Goal: Complete application form: Complete application form

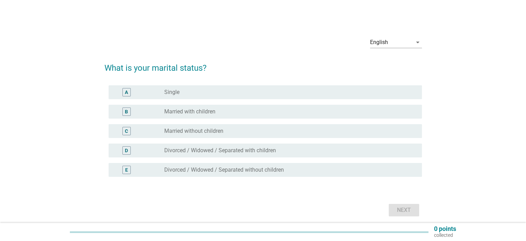
click at [205, 110] on label "Married with children" at bounding box center [189, 111] width 51 height 7
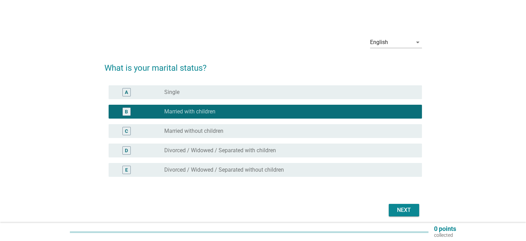
click at [402, 207] on div "Next" at bounding box center [404, 210] width 19 height 8
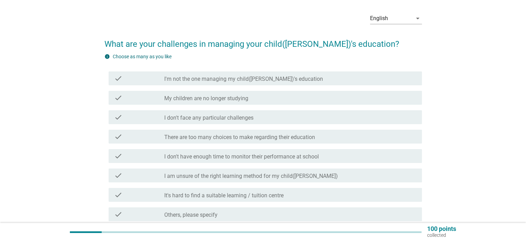
scroll to position [35, 0]
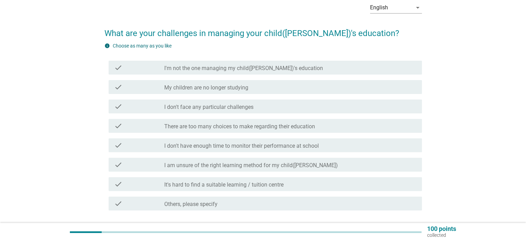
click at [205, 169] on div "check check_box_outline_blank I am unsure of the right learning method for my c…" at bounding box center [266, 164] width 314 height 14
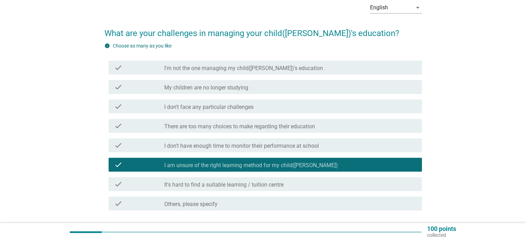
click at [309, 141] on div "check_box_outline_blank I don't have enough time to monitor their performance a…" at bounding box center [290, 145] width 252 height 8
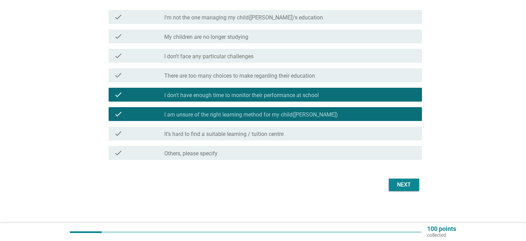
scroll to position [86, 0]
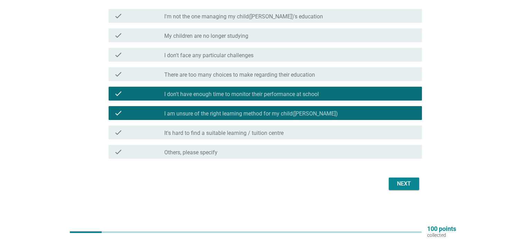
click at [411, 184] on div "Next" at bounding box center [404, 183] width 19 height 8
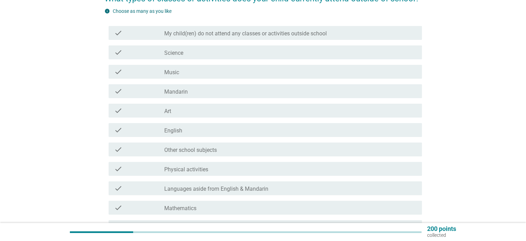
scroll to position [35, 0]
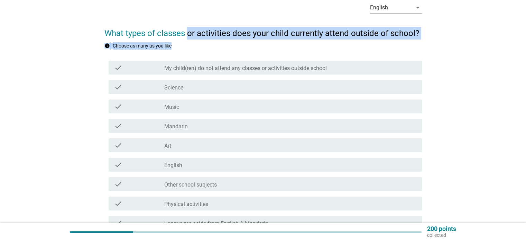
drag, startPoint x: 188, startPoint y: 33, endPoint x: 430, endPoint y: 41, distance: 242.4
click at [430, 41] on div "English arrow_drop_down What types of classes or activities does your child cur…" at bounding box center [263, 149] width 493 height 316
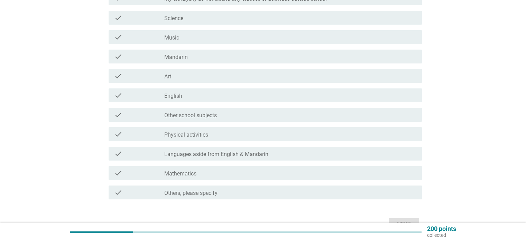
scroll to position [0, 0]
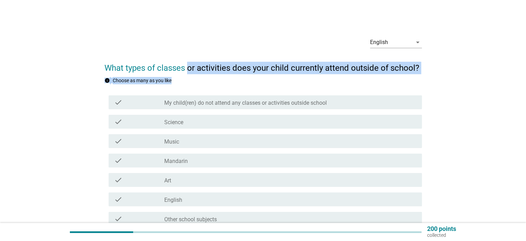
click at [307, 77] on div "info Choose as many as you like" at bounding box center [264, 80] width 318 height 7
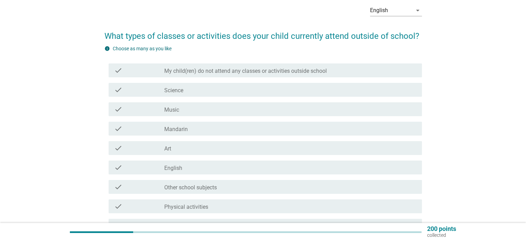
scroll to position [69, 0]
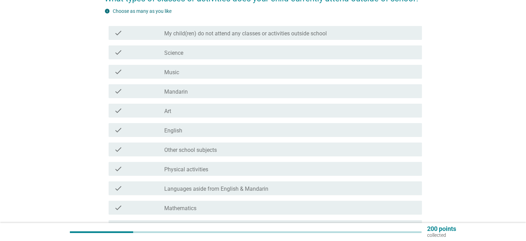
click at [253, 89] on div "check_box_outline_blank Mandarin" at bounding box center [290, 91] width 252 height 8
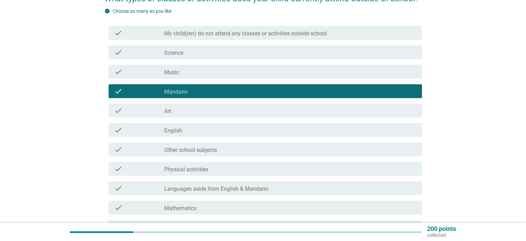
click at [226, 130] on div "check_box_outline_blank English" at bounding box center [290, 130] width 252 height 8
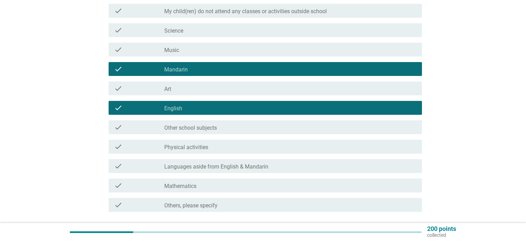
scroll to position [104, 0]
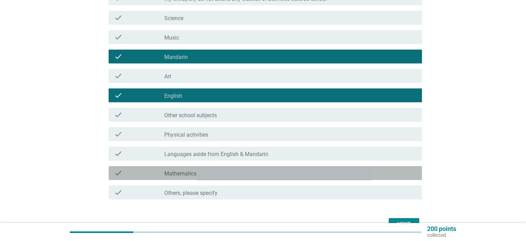
click at [231, 173] on div "check_box_outline_blank Mathematics" at bounding box center [290, 173] width 252 height 8
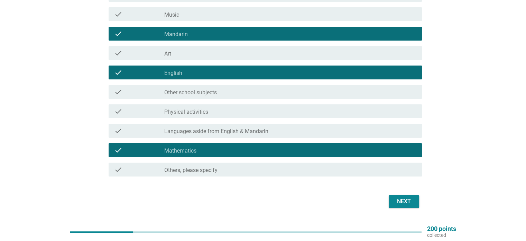
scroll to position [110, 0]
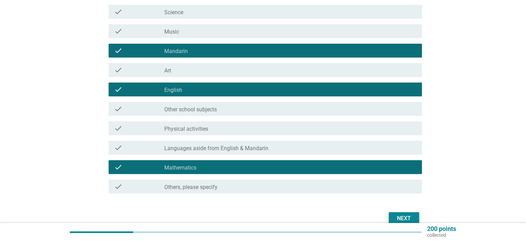
click at [206, 10] on div "check_box_outline_blank Science" at bounding box center [290, 12] width 252 height 8
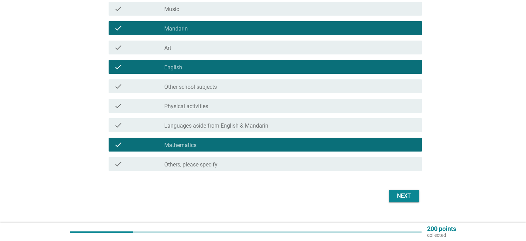
scroll to position [144, 0]
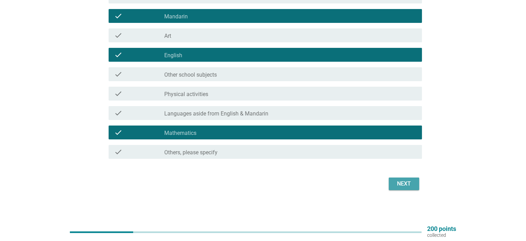
click at [410, 178] on button "Next" at bounding box center [404, 183] width 30 height 12
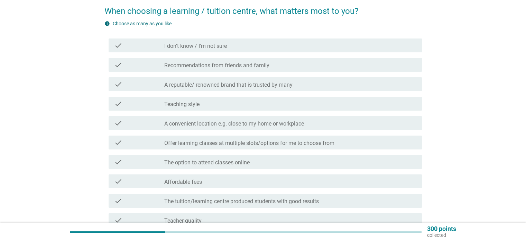
scroll to position [69, 0]
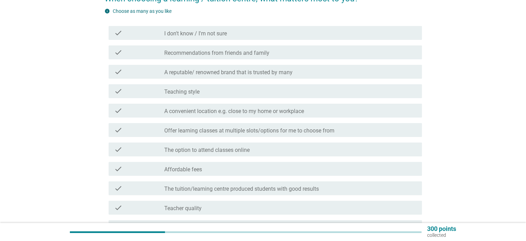
click at [228, 51] on label "Recommendations from friends and family" at bounding box center [216, 52] width 105 height 7
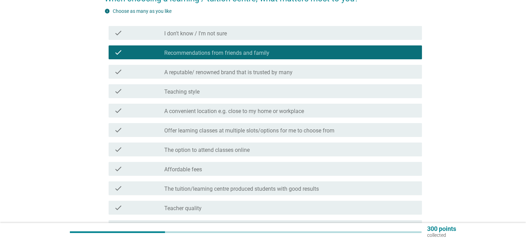
click at [240, 113] on label "A convenient location e.g. close to my home or workplace" at bounding box center [234, 111] width 140 height 7
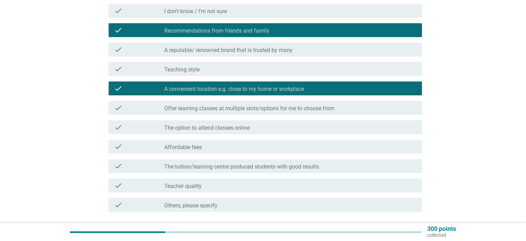
scroll to position [104, 0]
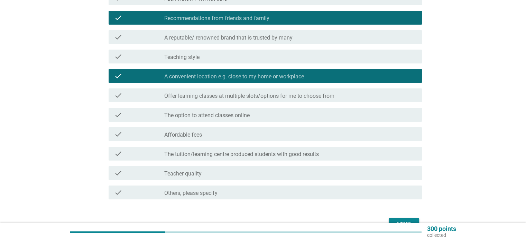
click at [266, 136] on div "check_box_outline_blank Affordable fees" at bounding box center [290, 134] width 252 height 8
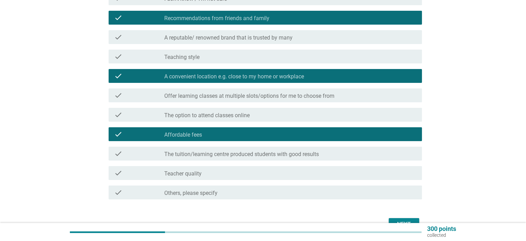
click at [292, 40] on label "A reputable/ renowned brand that is trusted by many" at bounding box center [228, 37] width 128 height 7
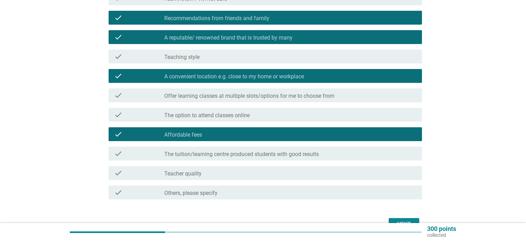
click at [254, 169] on div "check_box_outline_blank Teacher quality" at bounding box center [290, 173] width 252 height 8
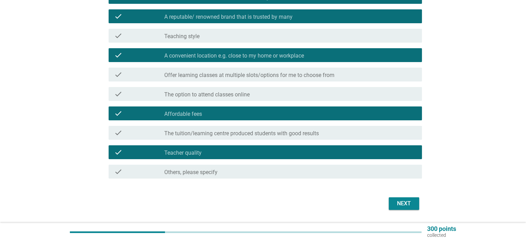
scroll to position [144, 0]
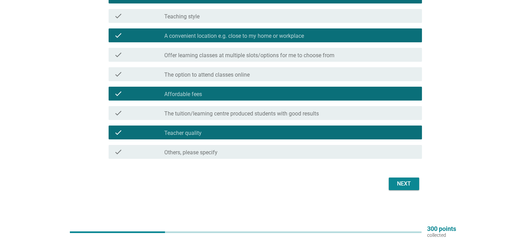
click at [319, 116] on label "The tuition/learning centre produced students with good results" at bounding box center [241, 113] width 155 height 7
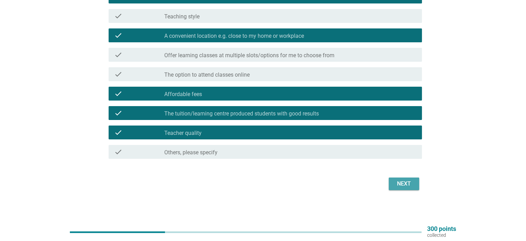
click at [410, 185] on div "Next" at bounding box center [404, 183] width 19 height 8
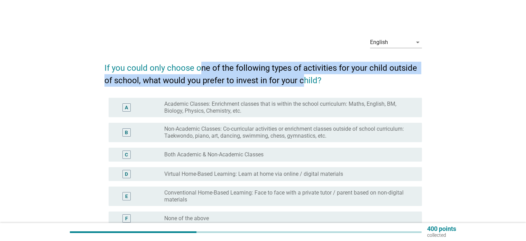
drag, startPoint x: 212, startPoint y: 70, endPoint x: 305, endPoint y: 74, distance: 92.2
click at [305, 74] on h2 "If you could only choose one of the following types of activities for your chil…" at bounding box center [264, 71] width 318 height 32
click at [304, 83] on h2 "If you could only choose one of the following types of activities for your chil…" at bounding box center [264, 71] width 318 height 32
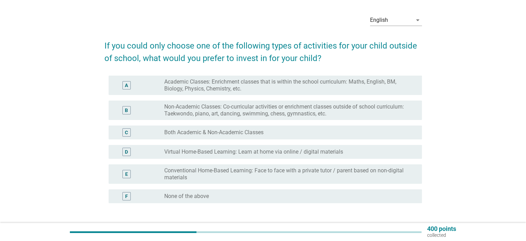
scroll to position [35, 0]
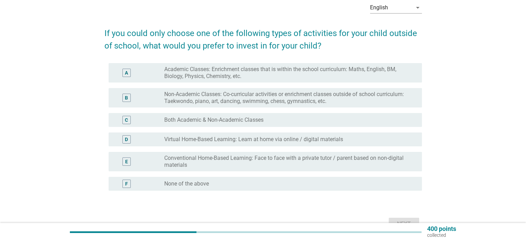
click at [257, 113] on div "C radio_button_unchecked Both Academic & Non-Academic Classes" at bounding box center [266, 120] width 314 height 14
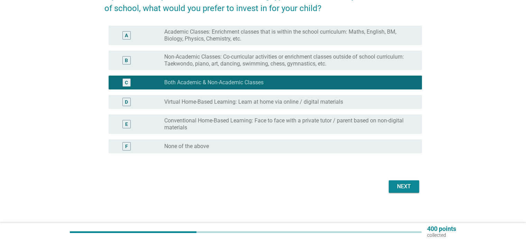
scroll to position [75, 0]
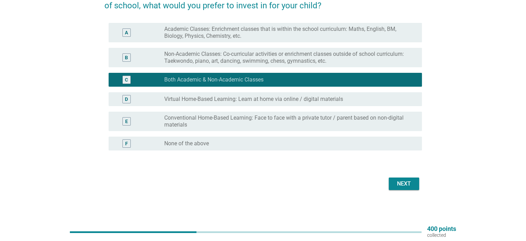
click at [401, 190] on div "Next" at bounding box center [264, 183] width 318 height 17
click at [401, 182] on div "Next" at bounding box center [404, 183] width 19 height 8
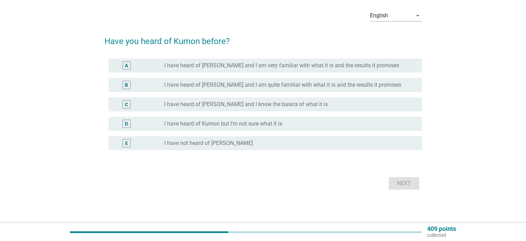
scroll to position [0, 0]
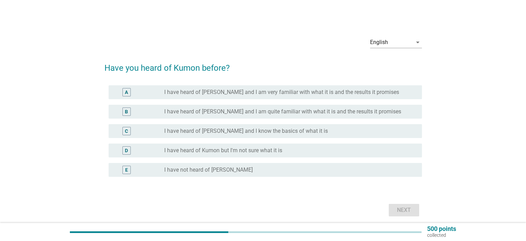
click at [374, 105] on div "B radio_button_unchecked I have heard of [PERSON_NAME] and I am quite familiar …" at bounding box center [266, 112] width 314 height 14
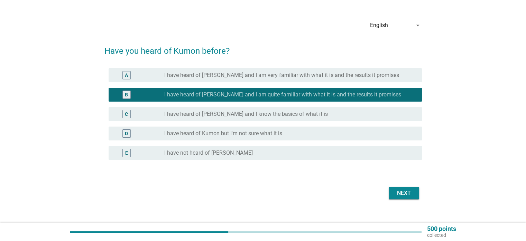
scroll to position [26, 0]
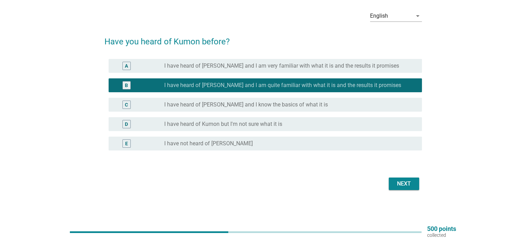
click at [411, 188] on button "Next" at bounding box center [404, 183] width 30 height 12
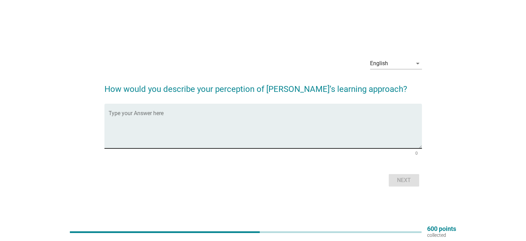
click at [374, 134] on textarea "Type your Answer here" at bounding box center [266, 130] width 314 height 36
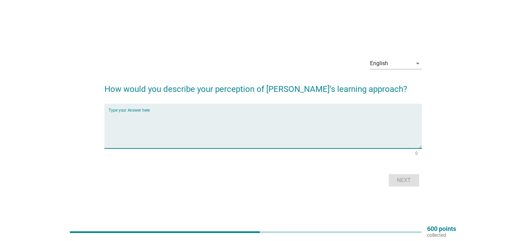
click at [239, 125] on textarea "Type your Answer here" at bounding box center [266, 130] width 314 height 36
type textarea "g"
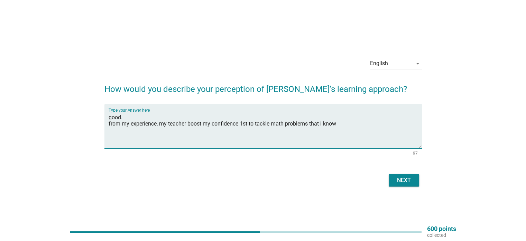
type textarea "good. from my experience, my teacher boost my confidence 1st to tackle math pro…"
click at [404, 176] on div "Next" at bounding box center [404, 180] width 19 height 8
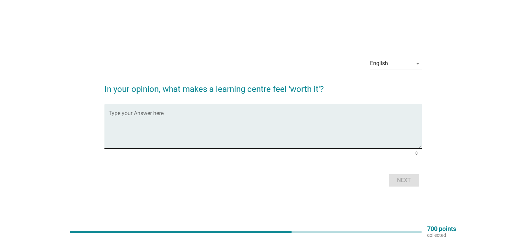
click at [381, 122] on textarea "Type your Answer here" at bounding box center [266, 130] width 314 height 36
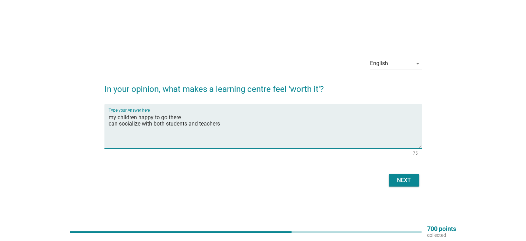
type textarea "my children happy to go there can socialize with both students and teachers"
click at [409, 181] on div "Next" at bounding box center [404, 180] width 19 height 8
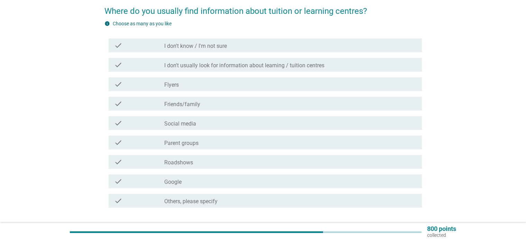
scroll to position [69, 0]
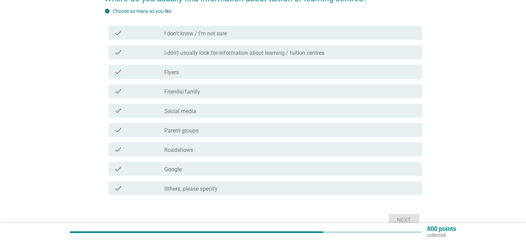
click at [180, 92] on label "Friends/family" at bounding box center [182, 91] width 36 height 7
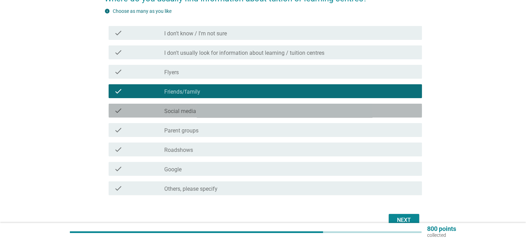
click at [176, 109] on label "Social media" at bounding box center [180, 111] width 32 height 7
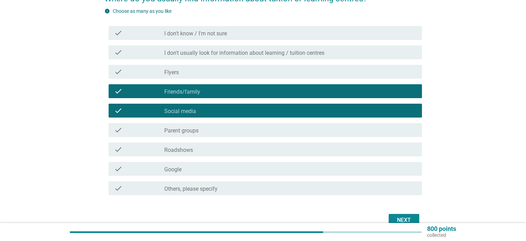
click at [175, 122] on div "check check_box_outline_blank Parent groups" at bounding box center [264, 129] width 318 height 19
click at [251, 126] on div "check check_box_outline_blank Parent groups" at bounding box center [266, 130] width 314 height 14
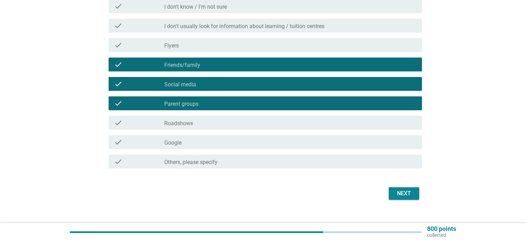
scroll to position [104, 0]
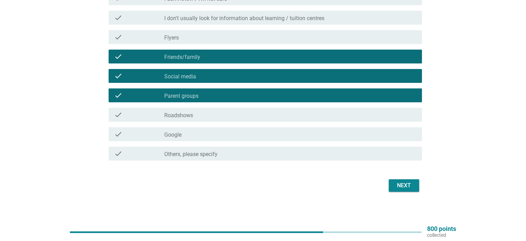
drag, startPoint x: 213, startPoint y: 133, endPoint x: 226, endPoint y: 129, distance: 13.9
click at [212, 133] on div "check_box_outline_blank Google" at bounding box center [290, 134] width 252 height 8
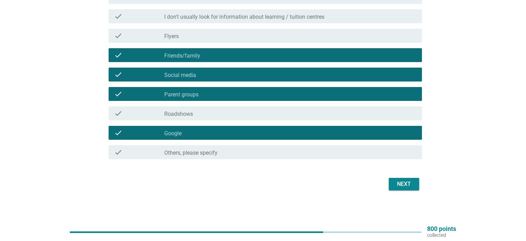
scroll to position [106, 0]
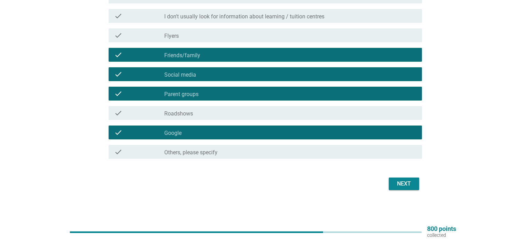
click at [400, 187] on div "Next" at bounding box center [404, 183] width 19 height 8
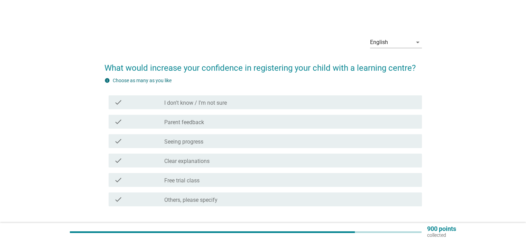
scroll to position [35, 0]
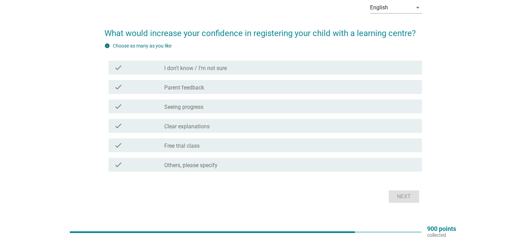
click at [233, 84] on div "check_box_outline_blank Parent feedback" at bounding box center [290, 87] width 252 height 8
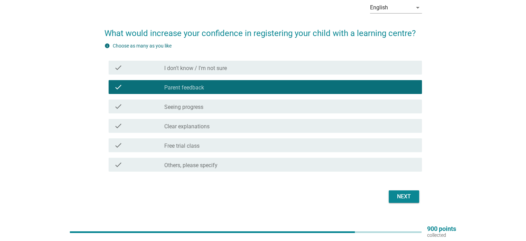
click at [222, 108] on div "check_box_outline_blank Seeing progress" at bounding box center [290, 106] width 252 height 8
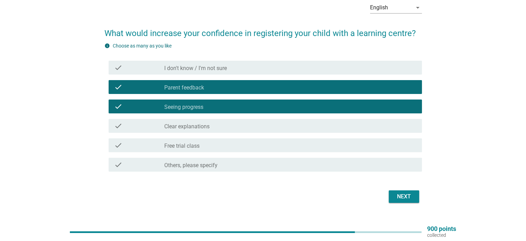
click at [216, 144] on div "check_box_outline_blank Free trial class" at bounding box center [290, 145] width 252 height 8
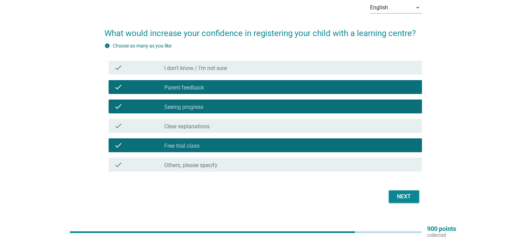
click at [390, 126] on div "check_box_outline_blank Clear explanations" at bounding box center [290, 125] width 252 height 8
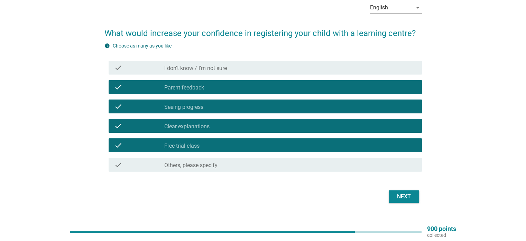
click at [389, 199] on button "Next" at bounding box center [404, 196] width 30 height 12
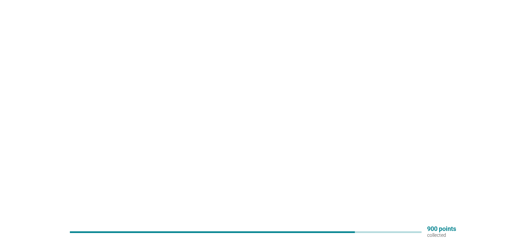
scroll to position [0, 0]
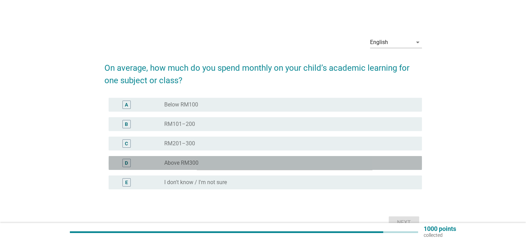
click at [257, 159] on div "radio_button_unchecked Above RM300" at bounding box center [290, 163] width 252 height 8
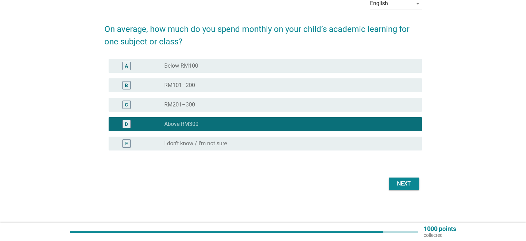
scroll to position [39, 0]
click at [243, 104] on div "radio_button_unchecked RM201–300" at bounding box center [287, 104] width 246 height 7
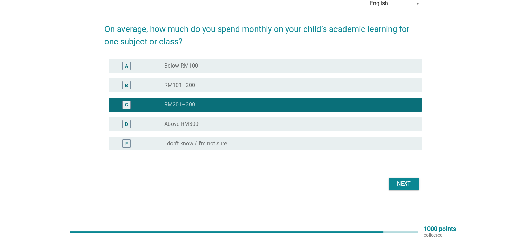
click at [411, 181] on div "Next" at bounding box center [404, 183] width 19 height 8
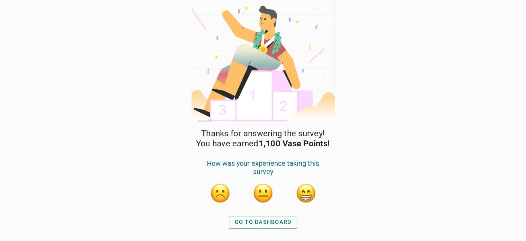
click at [280, 219] on div "GO TO DASHBOARD" at bounding box center [263, 222] width 57 height 8
